Goal: Task Accomplishment & Management: Complete application form

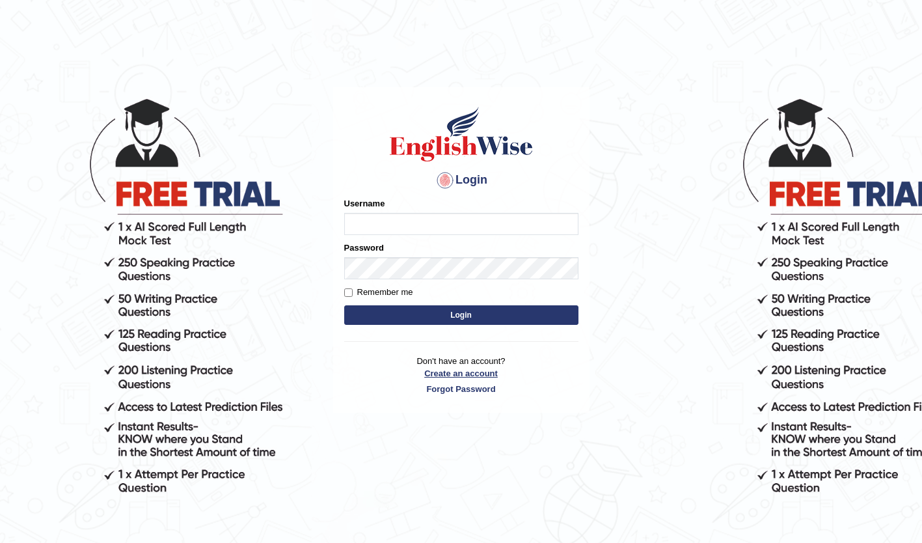
click at [484, 369] on link "Create an account" at bounding box center [461, 373] width 234 height 12
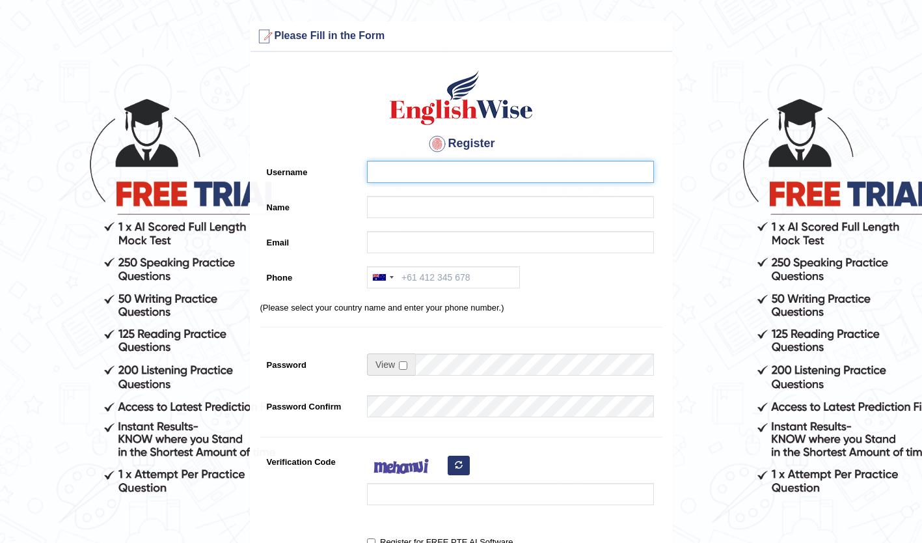
click at [460, 165] on input "Username" at bounding box center [510, 172] width 287 height 22
click at [389, 267] on div at bounding box center [383, 277] width 30 height 21
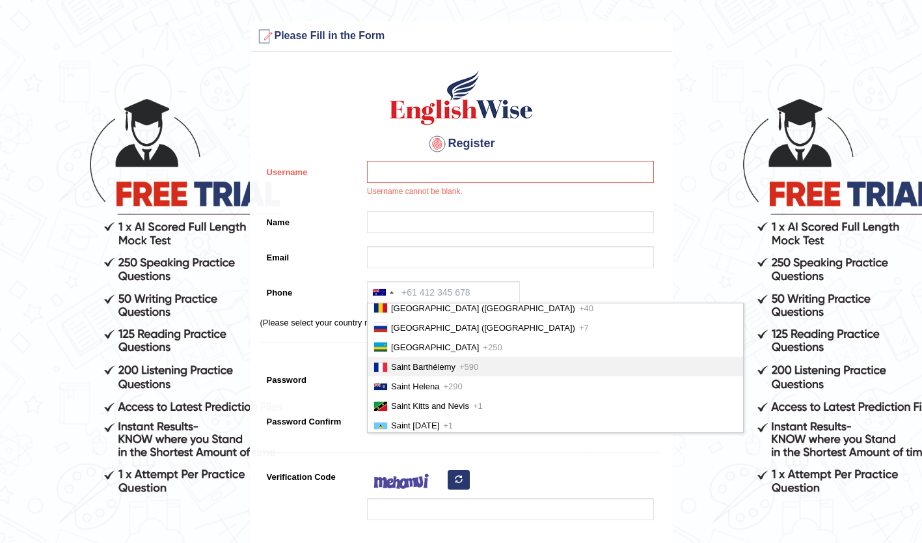
scroll to position [62, 0]
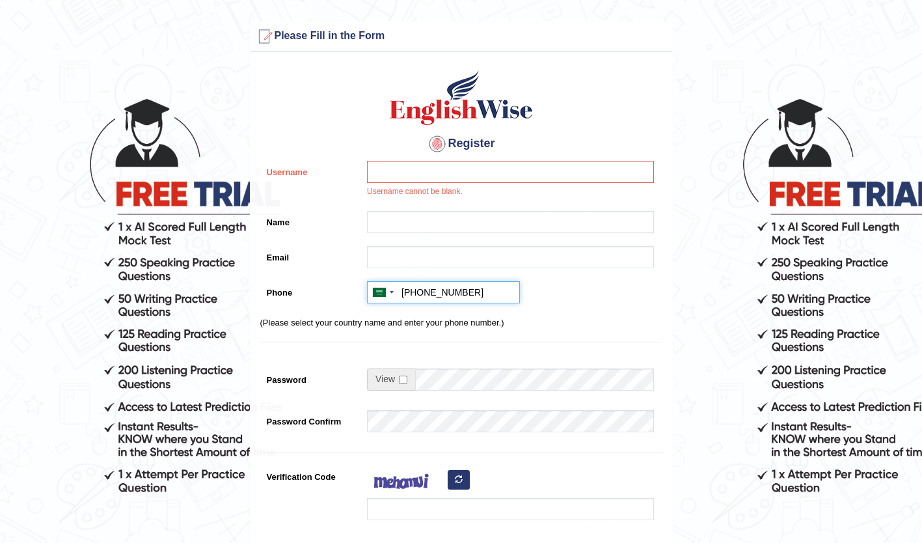
type input "+966551813106"
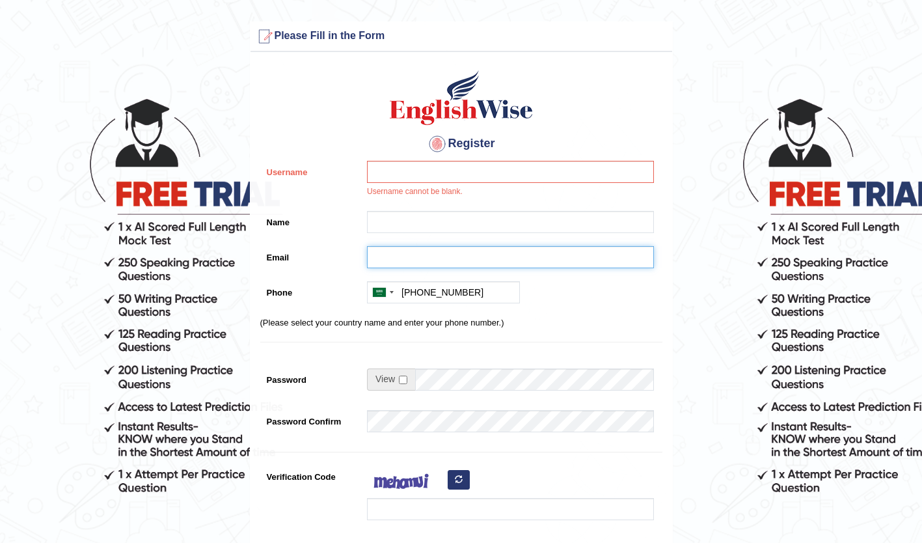
click at [433, 263] on input "Email" at bounding box center [510, 257] width 287 height 22
type input "aaz.noor1@gmail.com"
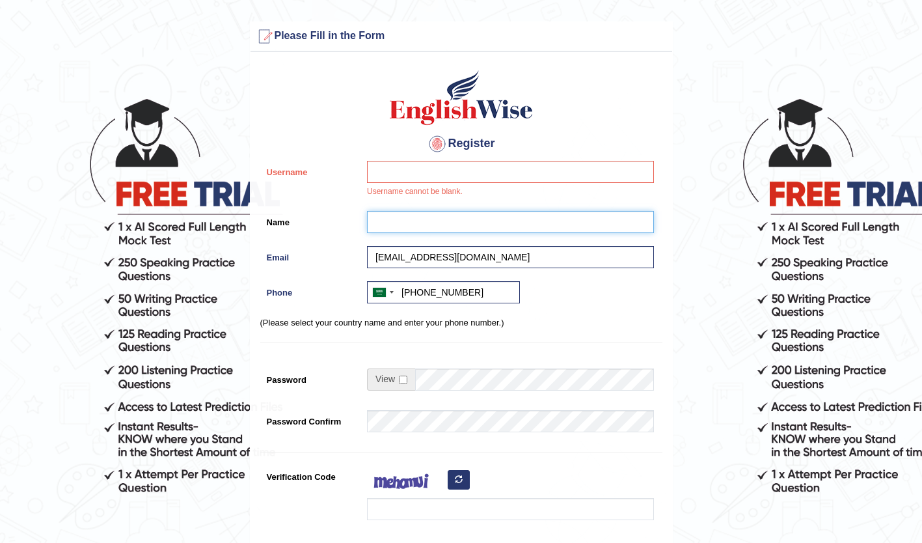
click at [435, 217] on input "Name" at bounding box center [510, 222] width 287 height 22
type input "[PERSON_NAME]"
click at [422, 160] on div "Register Username Username cannot be blank. Name noor aldhamadi Email aaz.noor1…" at bounding box center [461, 338] width 422 height 558
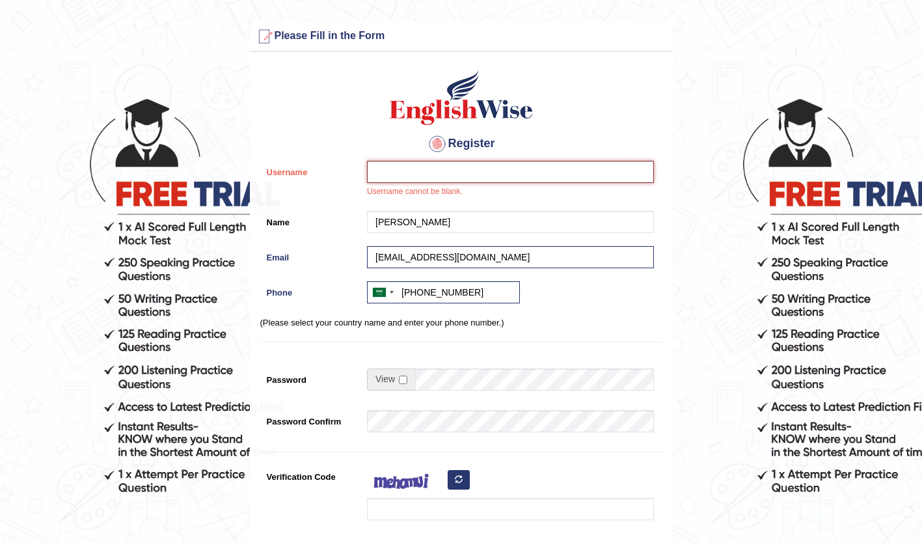
click at [421, 167] on input "Username" at bounding box center [510, 172] width 287 height 22
type input "nooraldhamadi"
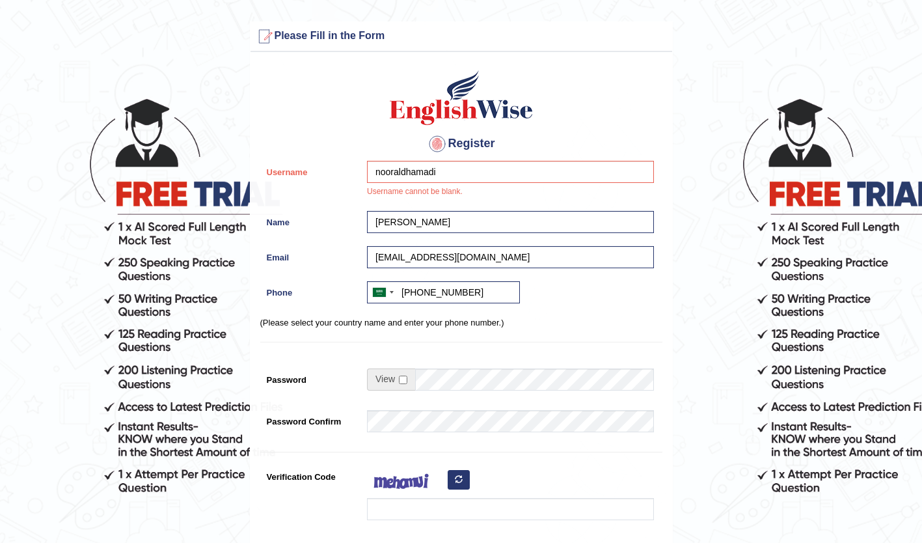
click at [474, 199] on div "nooraldhamadi Username cannot be blank." at bounding box center [506, 183] width 293 height 44
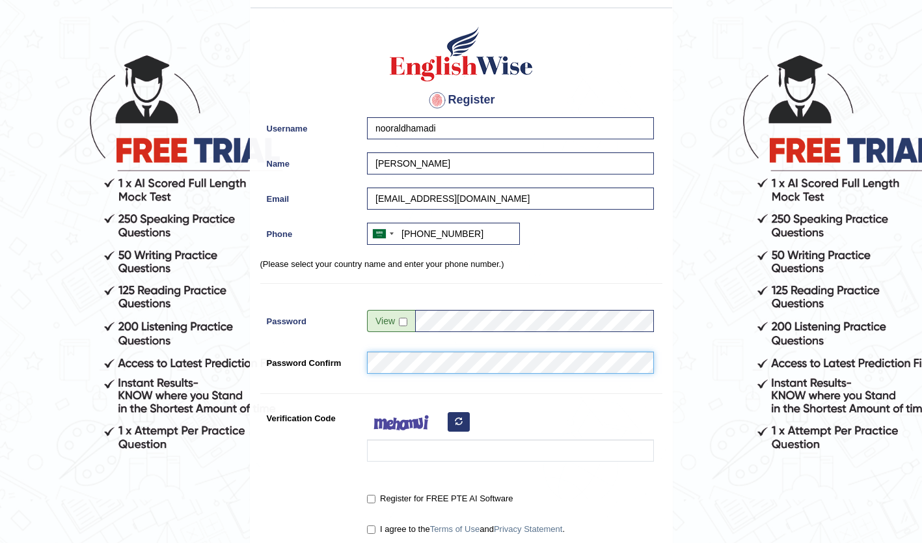
scroll to position [130, 0]
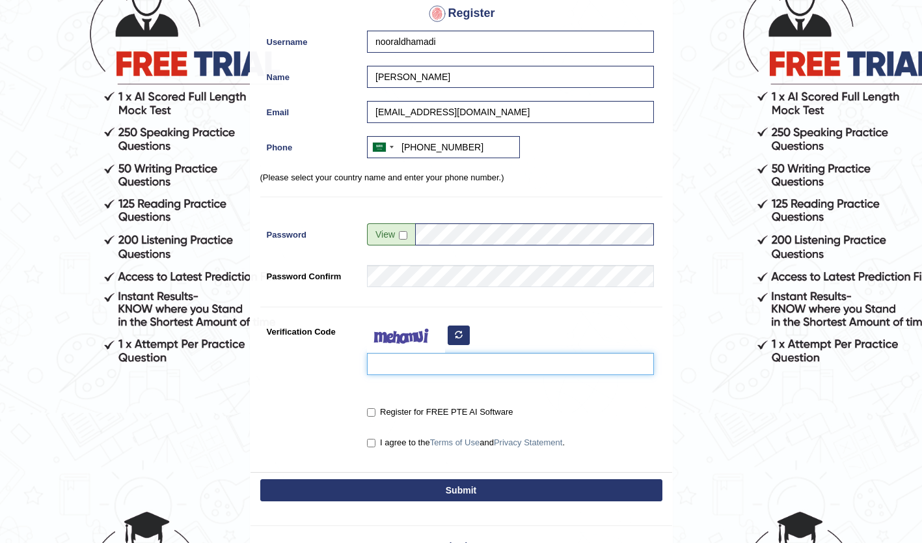
click at [485, 362] on input "Verification Code" at bounding box center [510, 364] width 287 height 22
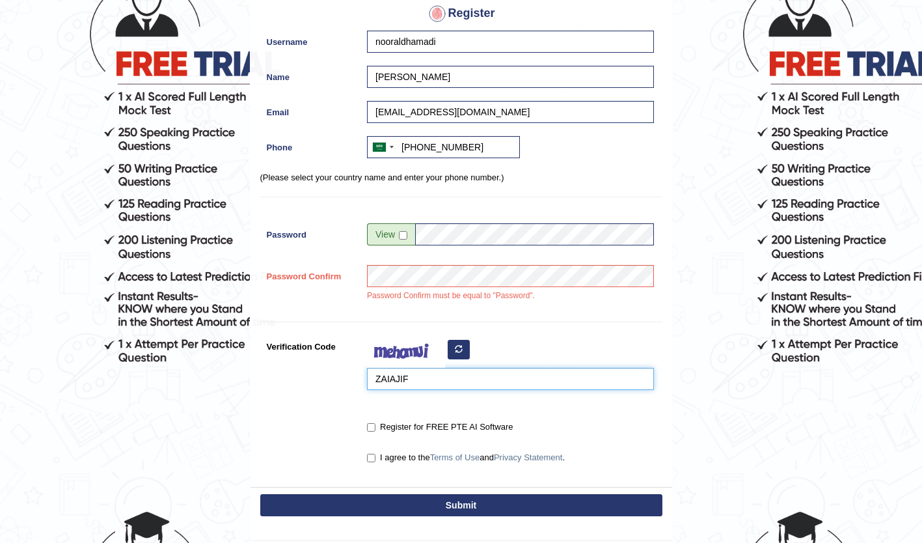
type input "ZAIAJIF"
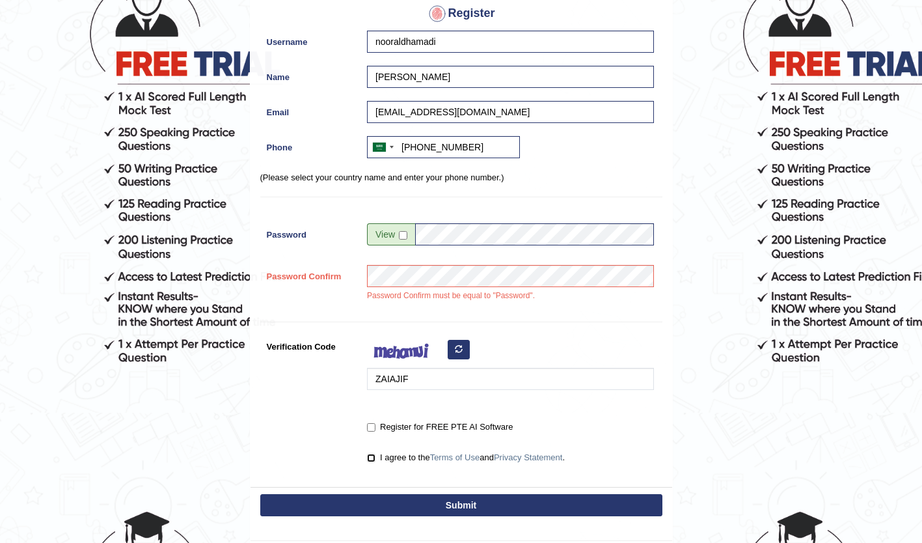
click at [370, 455] on input "I agree to the Terms of Use and Privacy Statement ." at bounding box center [371, 457] width 8 height 8
checkbox input "true"
click at [381, 506] on button "Submit" at bounding box center [461, 505] width 402 height 22
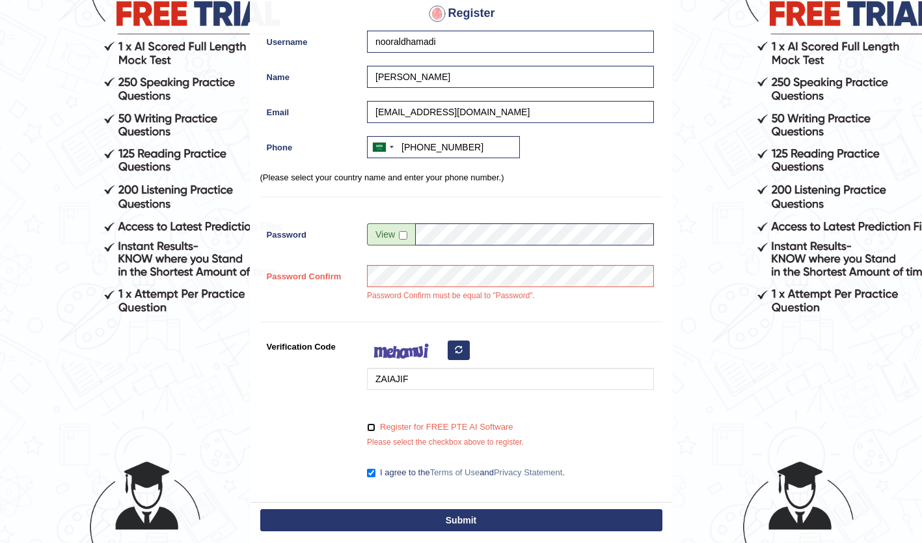
click at [368, 424] on input "Register for FREE PTE AI Software" at bounding box center [371, 427] width 8 height 8
checkbox input "true"
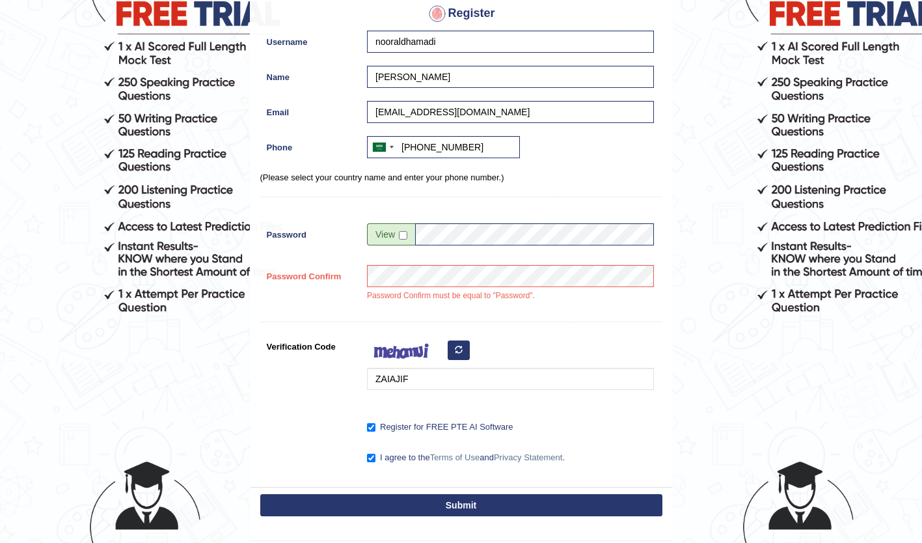
click at [398, 498] on button "Submit" at bounding box center [461, 505] width 402 height 22
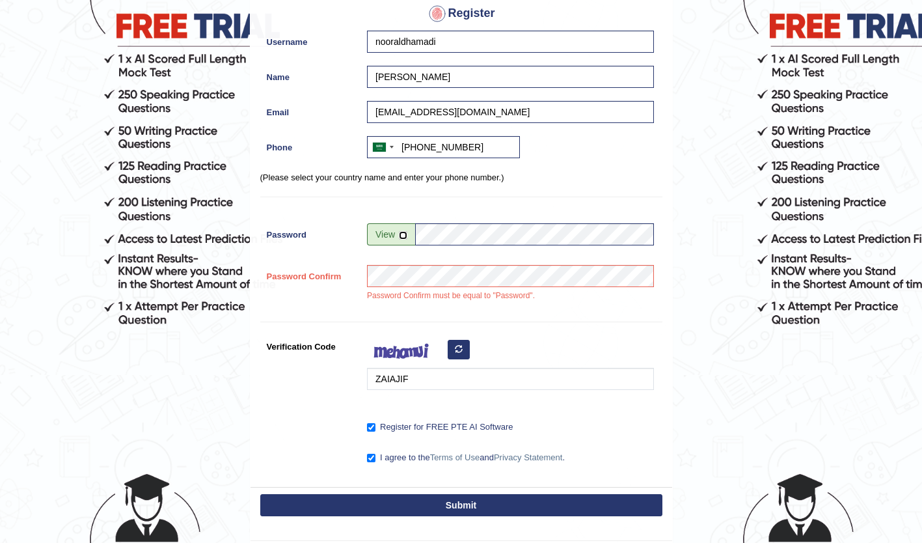
click at [401, 233] on input "checkbox" at bounding box center [403, 235] width 8 height 8
checkbox input "true"
click at [513, 500] on button "Submit" at bounding box center [461, 505] width 402 height 22
click at [572, 304] on div "Password Confirm must be equal to "Password"." at bounding box center [506, 287] width 293 height 44
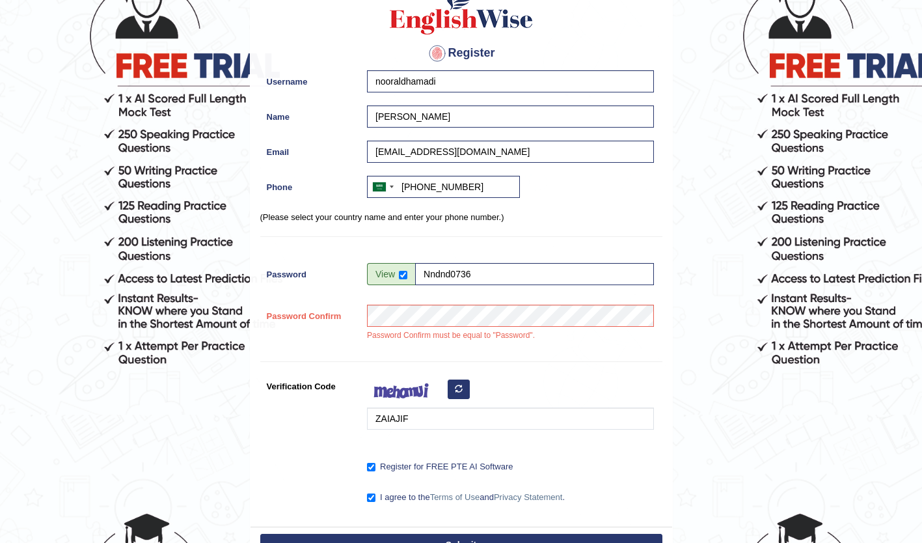
scroll to position [273, 0]
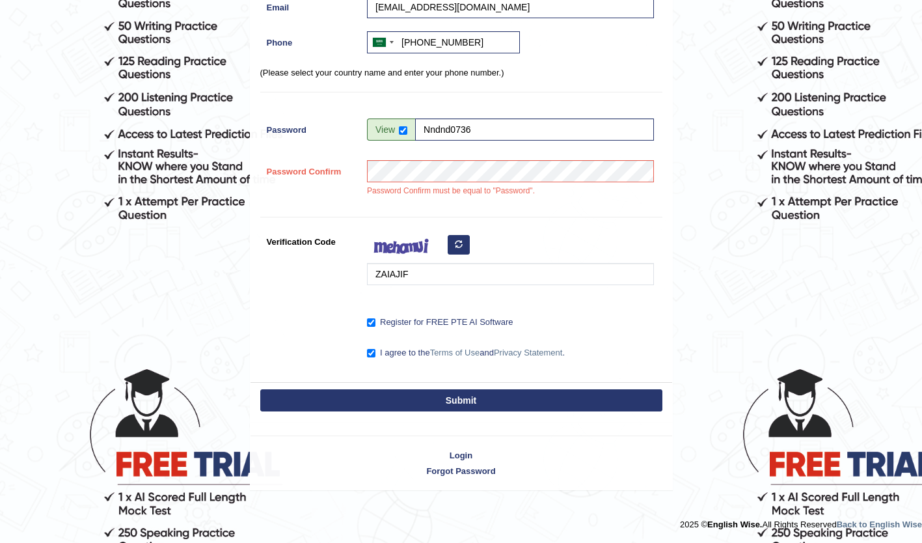
click at [443, 399] on button "Submit" at bounding box center [461, 400] width 402 height 22
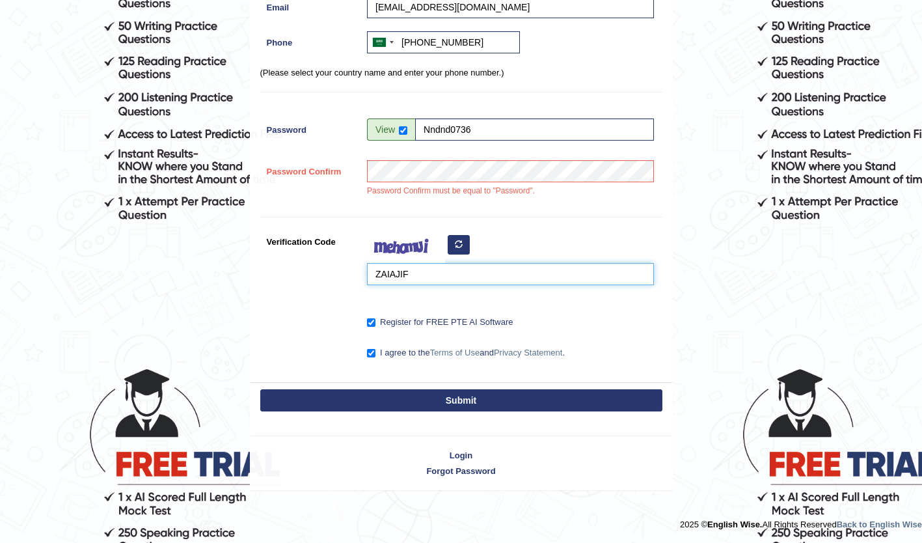
click at [427, 274] on input "ZAIAJIF" at bounding box center [510, 274] width 287 height 22
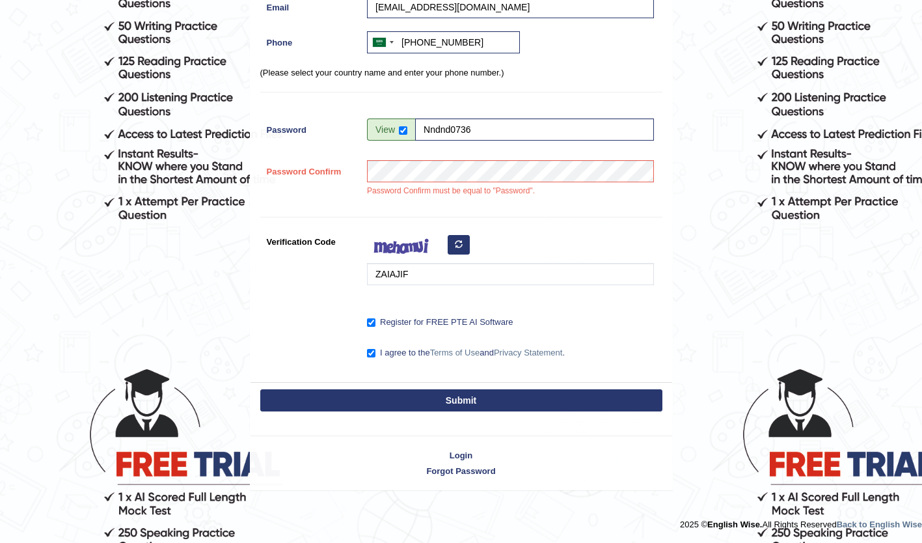
click at [465, 234] on div "ZAIAJIF" at bounding box center [506, 260] width 293 height 61
click at [461, 240] on icon "button" at bounding box center [459, 244] width 8 height 8
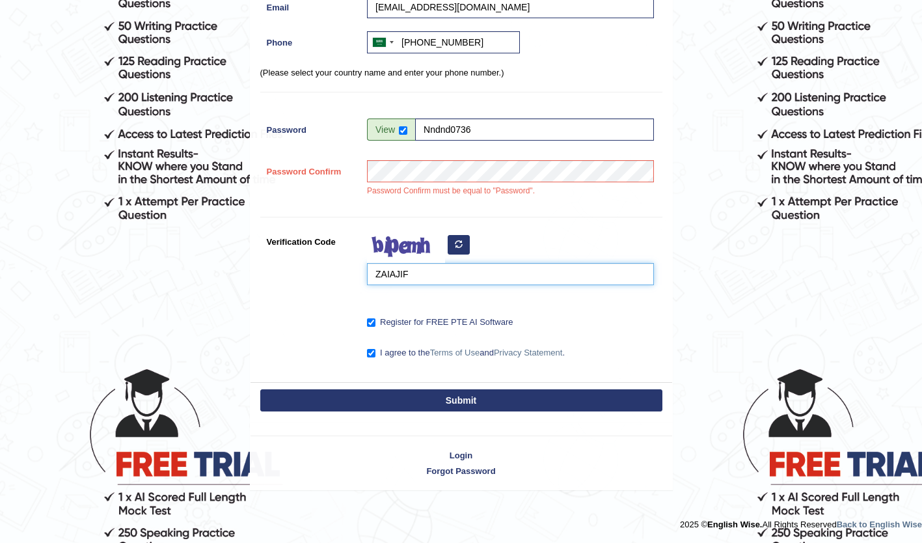
click at [442, 273] on input "ZAIAJIF" at bounding box center [510, 274] width 287 height 22
type input "cpkukiw"
click at [508, 399] on button "Submit" at bounding box center [461, 400] width 402 height 22
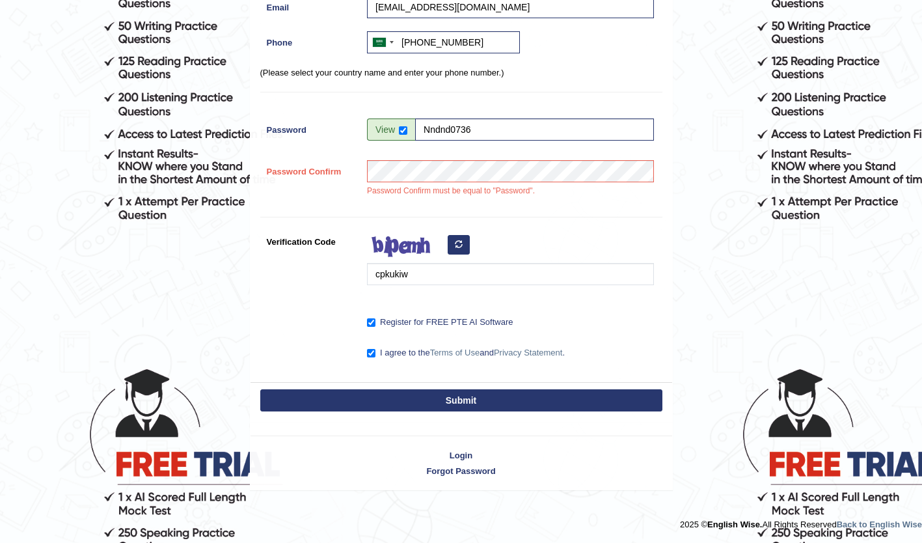
click at [468, 395] on button "Submit" at bounding box center [461, 400] width 402 height 22
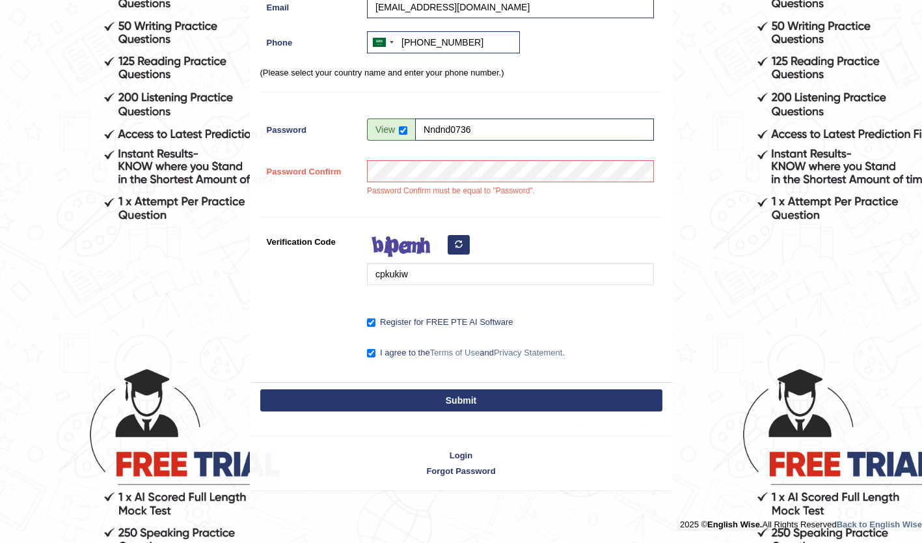
click at [597, 394] on button "Submit" at bounding box center [461, 400] width 402 height 22
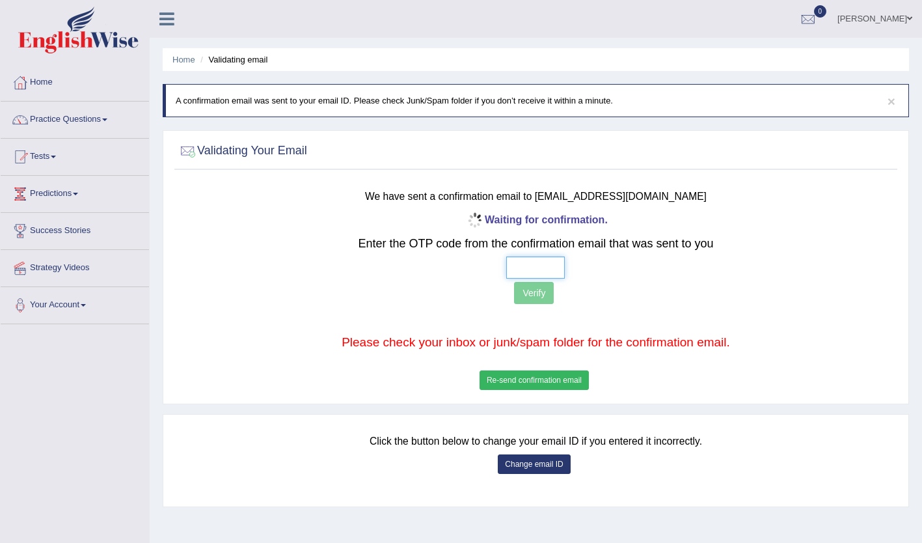
click at [554, 263] on input "text" at bounding box center [535, 267] width 59 height 22
type input "1 7 6 0"
click at [539, 291] on button "Verify" at bounding box center [534, 293] width 40 height 22
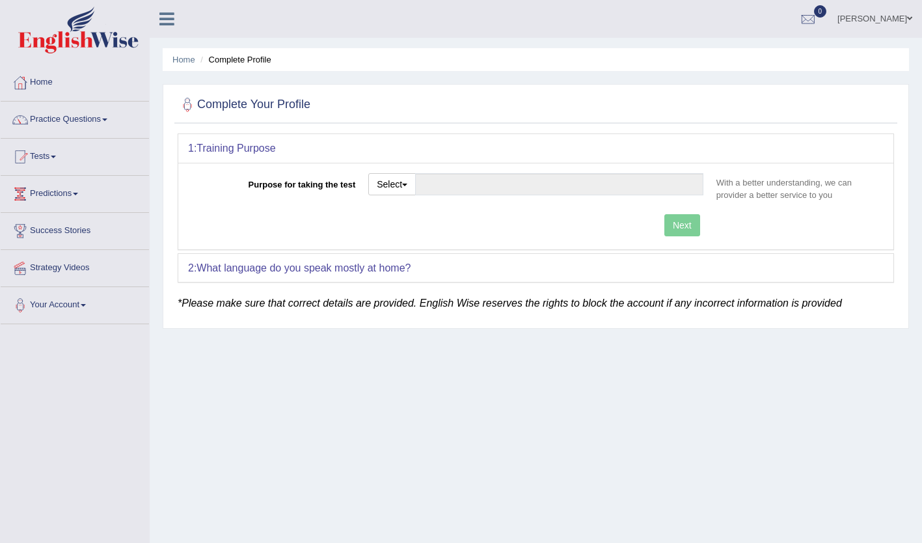
click at [58, 142] on link "Tests" at bounding box center [75, 155] width 148 height 33
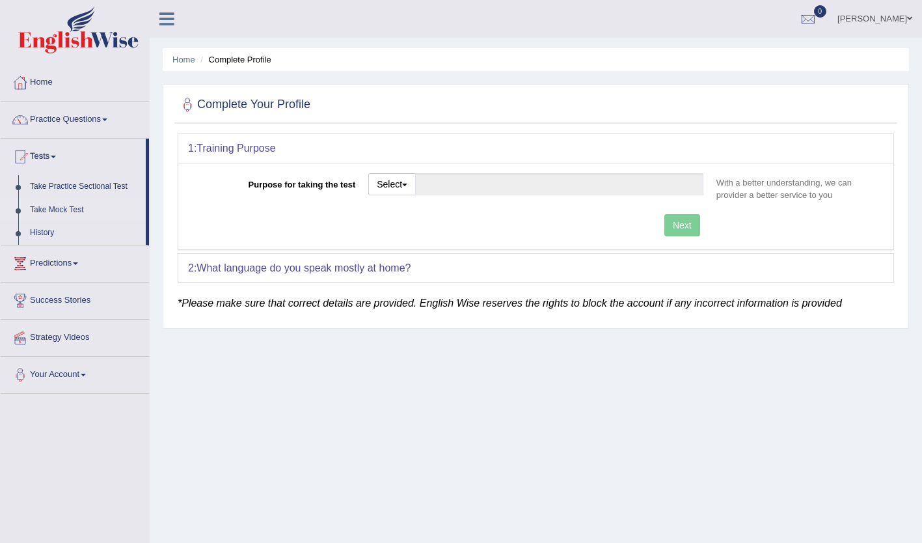
click at [70, 210] on link "Take Mock Test" at bounding box center [85, 209] width 122 height 23
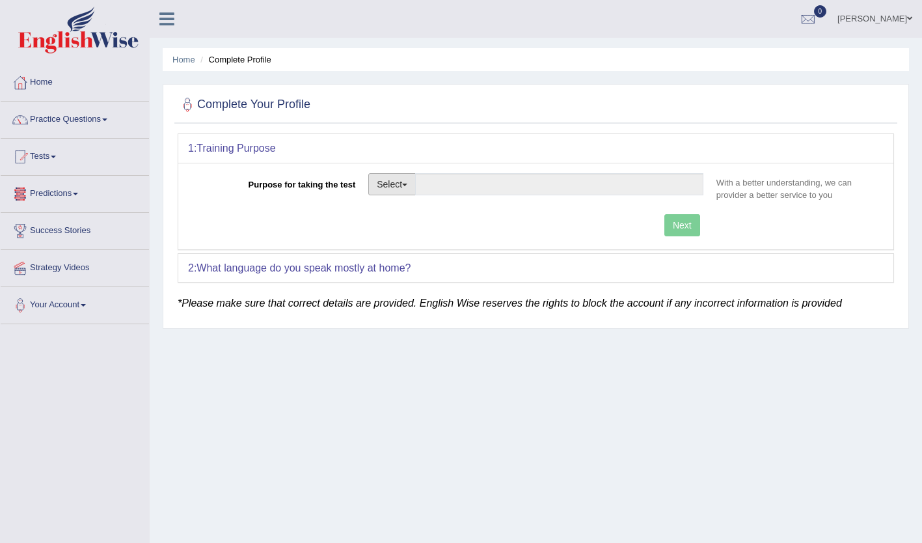
click at [410, 186] on button "Select" at bounding box center [391, 184] width 47 height 22
click at [541, 223] on div "Next" at bounding box center [449, 226] width 522 height 25
click at [33, 82] on link "Home" at bounding box center [75, 80] width 148 height 33
click at [410, 187] on button "Select" at bounding box center [391, 184] width 47 height 22
click at [409, 207] on link "Student Visa" at bounding box center [427, 212] width 116 height 17
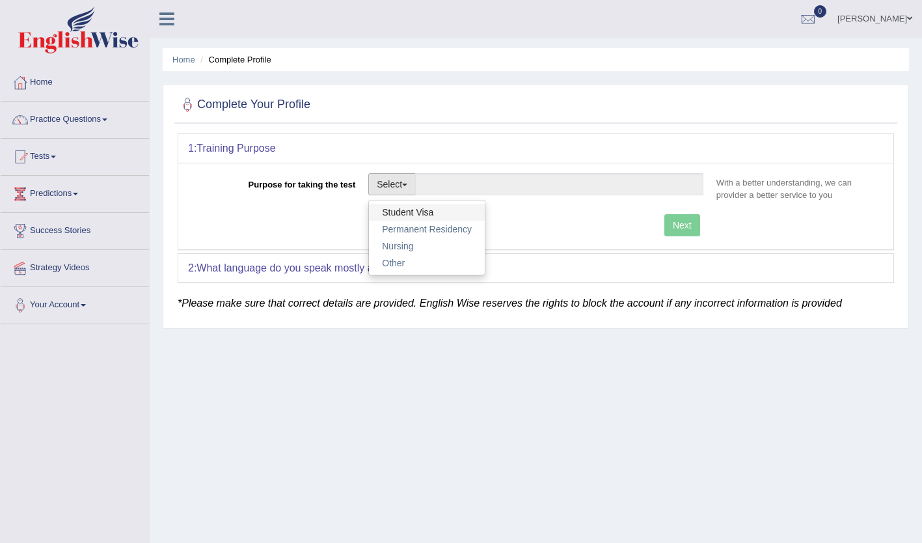
type input "Student Visa"
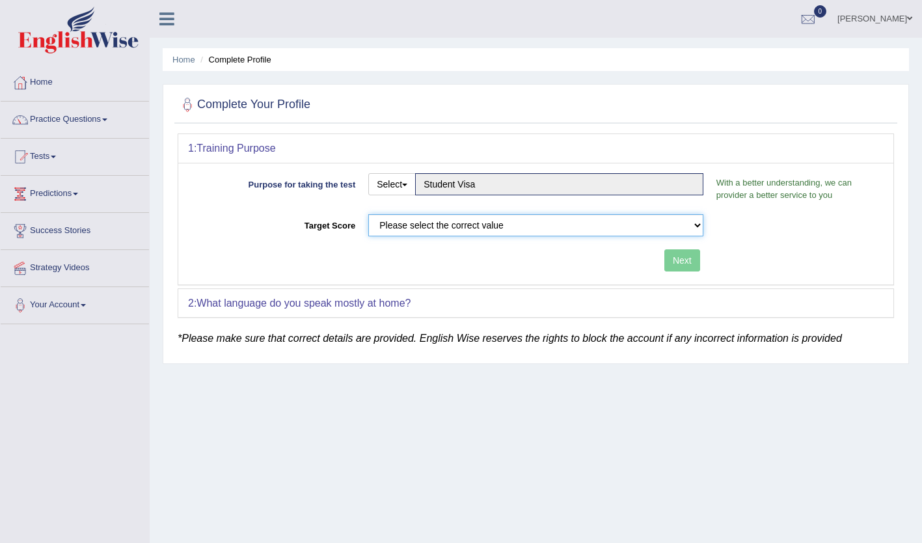
click at [418, 221] on select "Please select the correct value 50 (6 bands) 58 (6.5 bands) 65 (7 bands) 79 (8 …" at bounding box center [535, 225] width 335 height 22
select select "50"
click at [368, 214] on select "Please select the correct value 50 (6 bands) 58 (6.5 bands) 65 (7 bands) 79 (8 …" at bounding box center [535, 225] width 335 height 22
click at [670, 261] on button "Next" at bounding box center [682, 260] width 36 height 22
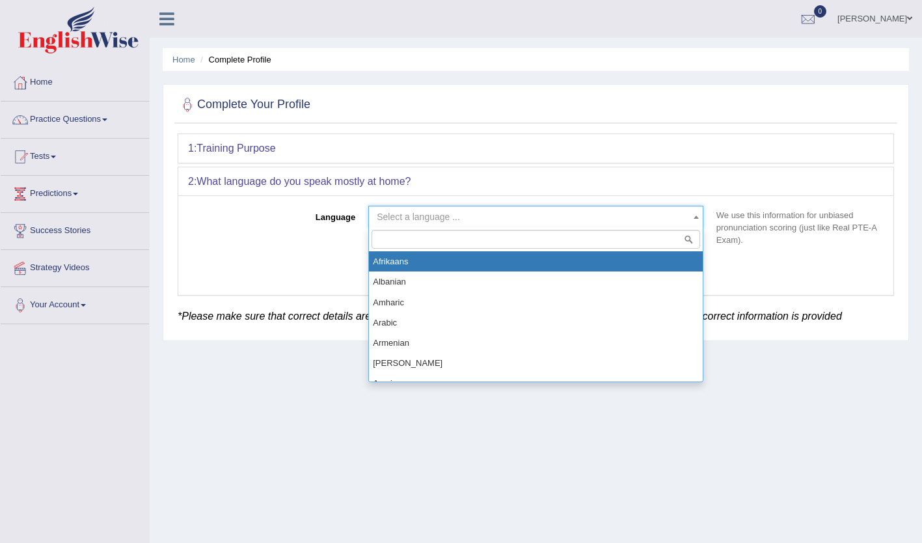
click at [632, 228] on body "Toggle navigation Home Practice Questions Speaking Practice Read Aloud Repeat S…" at bounding box center [461, 271] width 922 height 543
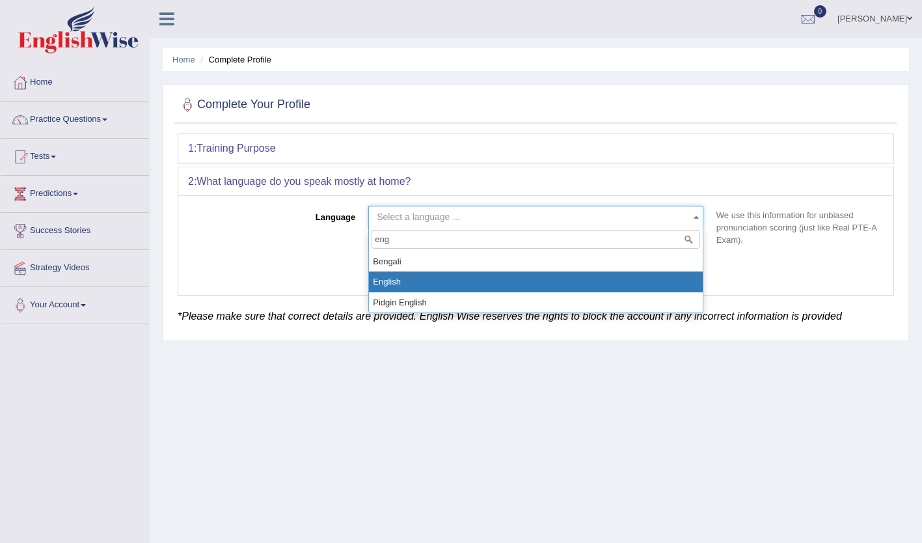
type input "eng"
select select "English"
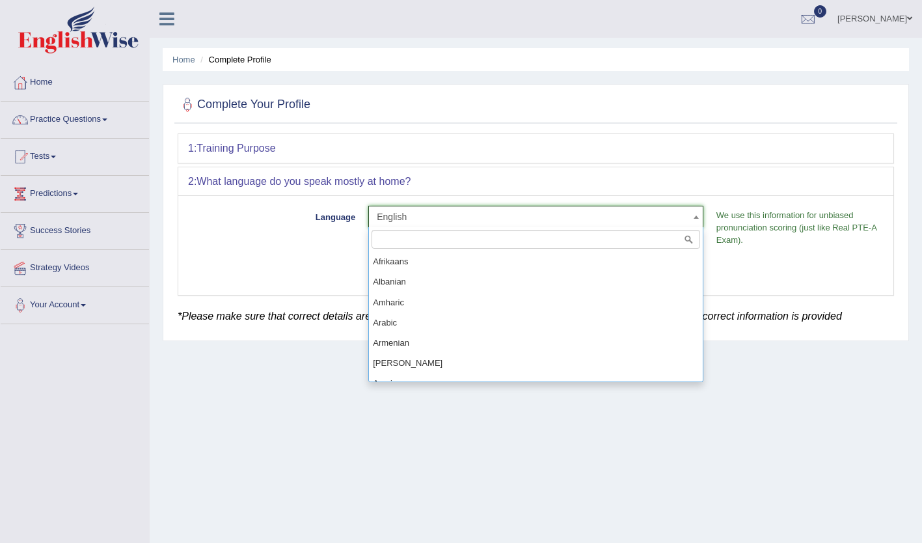
click at [582, 210] on span "English" at bounding box center [535, 217] width 335 height 22
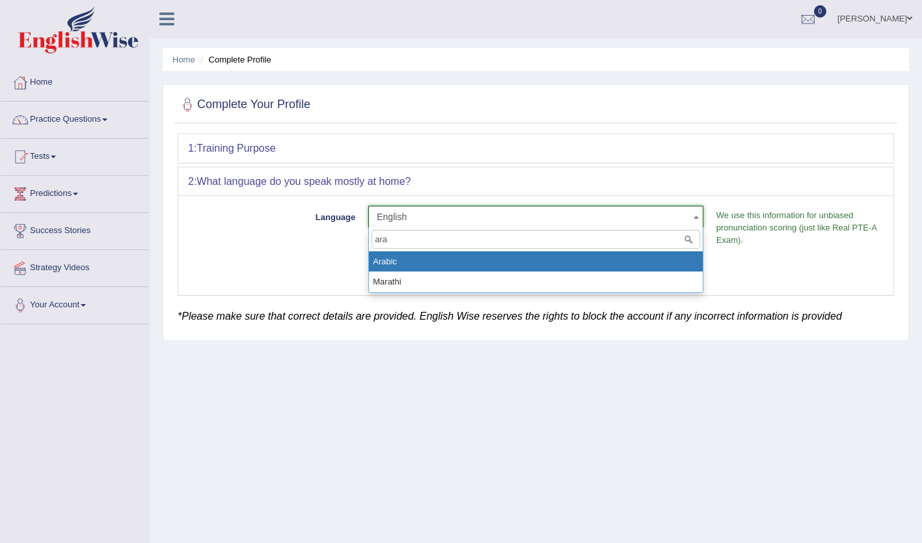
type input "ara"
select select "Arabic"
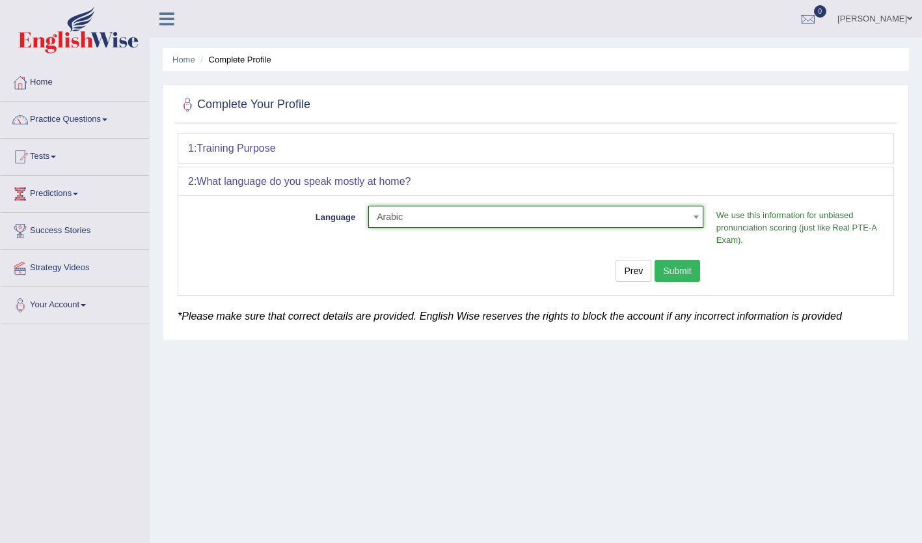
click at [691, 273] on button "Submit" at bounding box center [678, 271] width 46 height 22
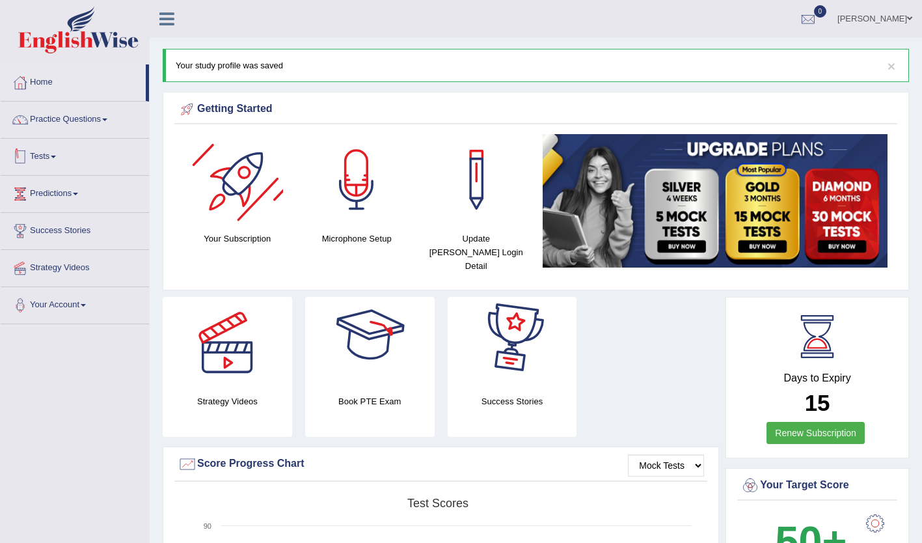
click at [34, 149] on link "Tests" at bounding box center [75, 155] width 148 height 33
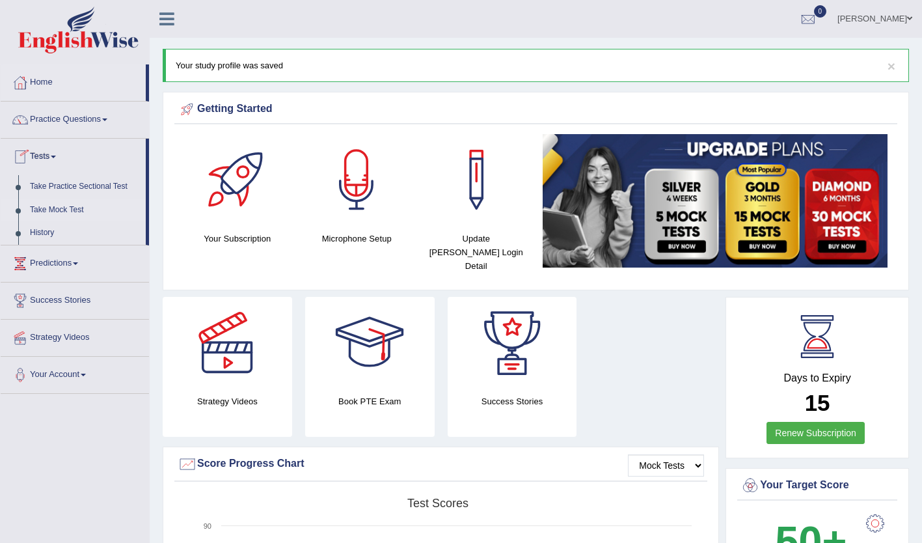
click at [46, 202] on link "Take Mock Test" at bounding box center [85, 209] width 122 height 23
